Goal: Participate in discussion

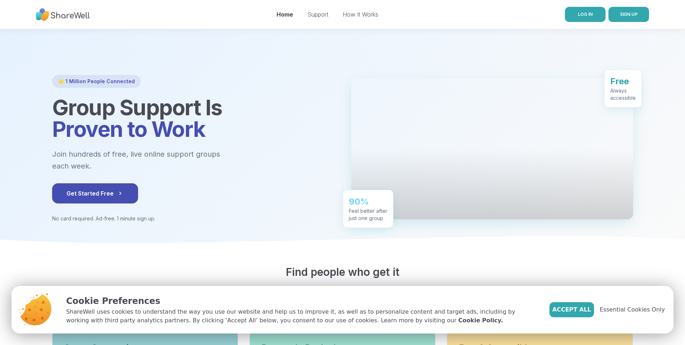
click at [586, 20] on link "LOG IN" at bounding box center [585, 14] width 41 height 15
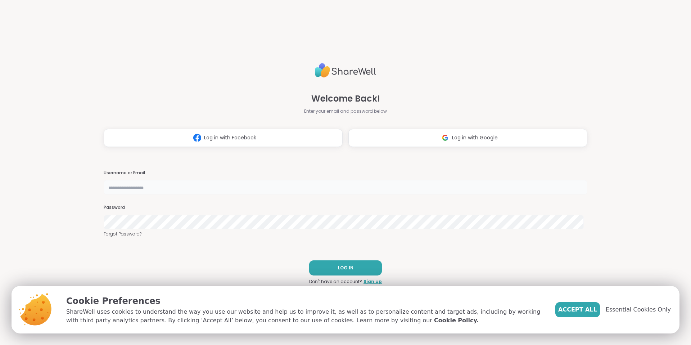
click at [203, 188] on input "text" at bounding box center [345, 187] width 483 height 14
type input "**********"
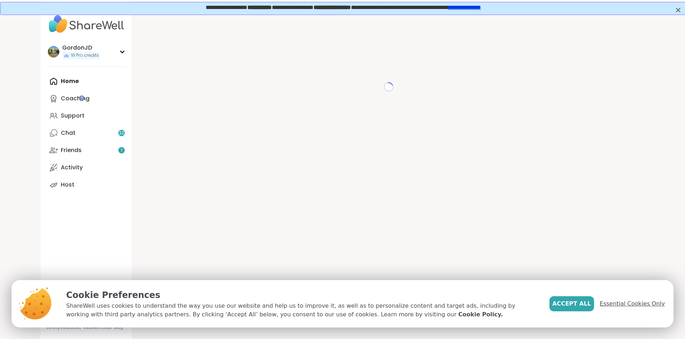
click at [635, 304] on span "Essential Cookies Only" at bounding box center [632, 304] width 65 height 9
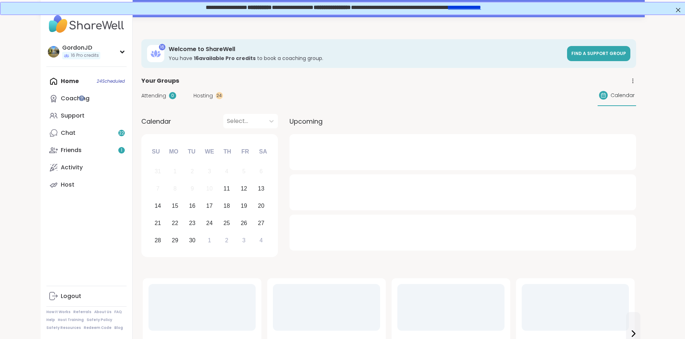
click at [302, 94] on div "Attending 0 Hosting 24 Calendar" at bounding box center [388, 95] width 495 height 21
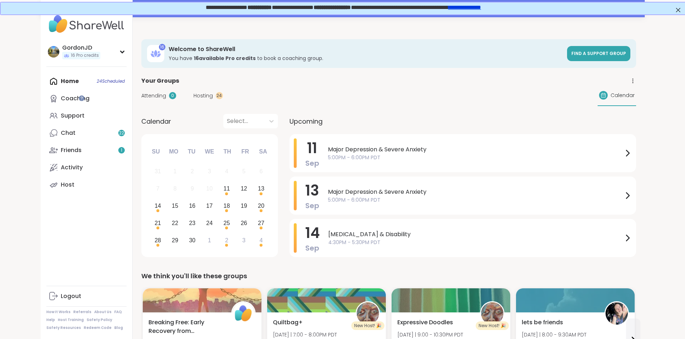
click at [194, 98] on span "Hosting" at bounding box center [203, 96] width 19 height 8
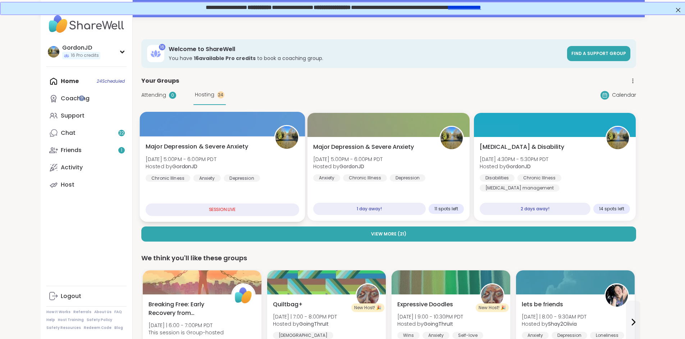
click at [188, 139] on div "Major [MEDICAL_DATA] & Severe Anxiety [DATE] 5:00PM - 6:00PM PDT Hosted by Gord…" at bounding box center [222, 179] width 165 height 86
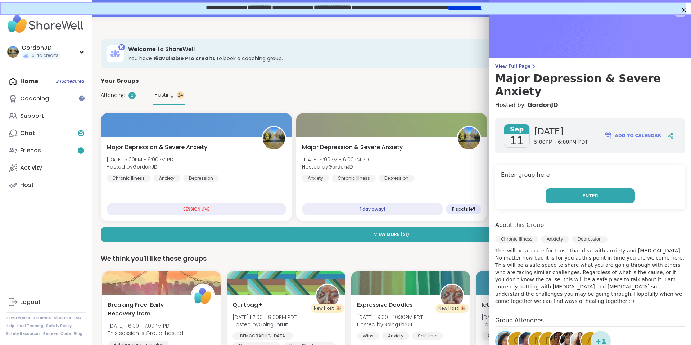
click at [582, 192] on span "Enter" at bounding box center [590, 195] width 16 height 6
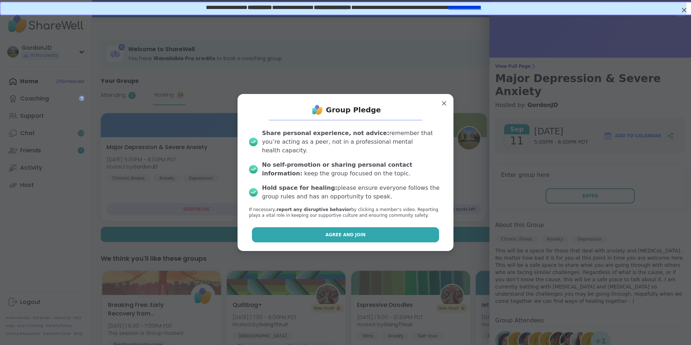
click at [361, 227] on button "Agree and Join" at bounding box center [345, 234] width 187 height 15
